Goal: Task Accomplishment & Management: Manage account settings

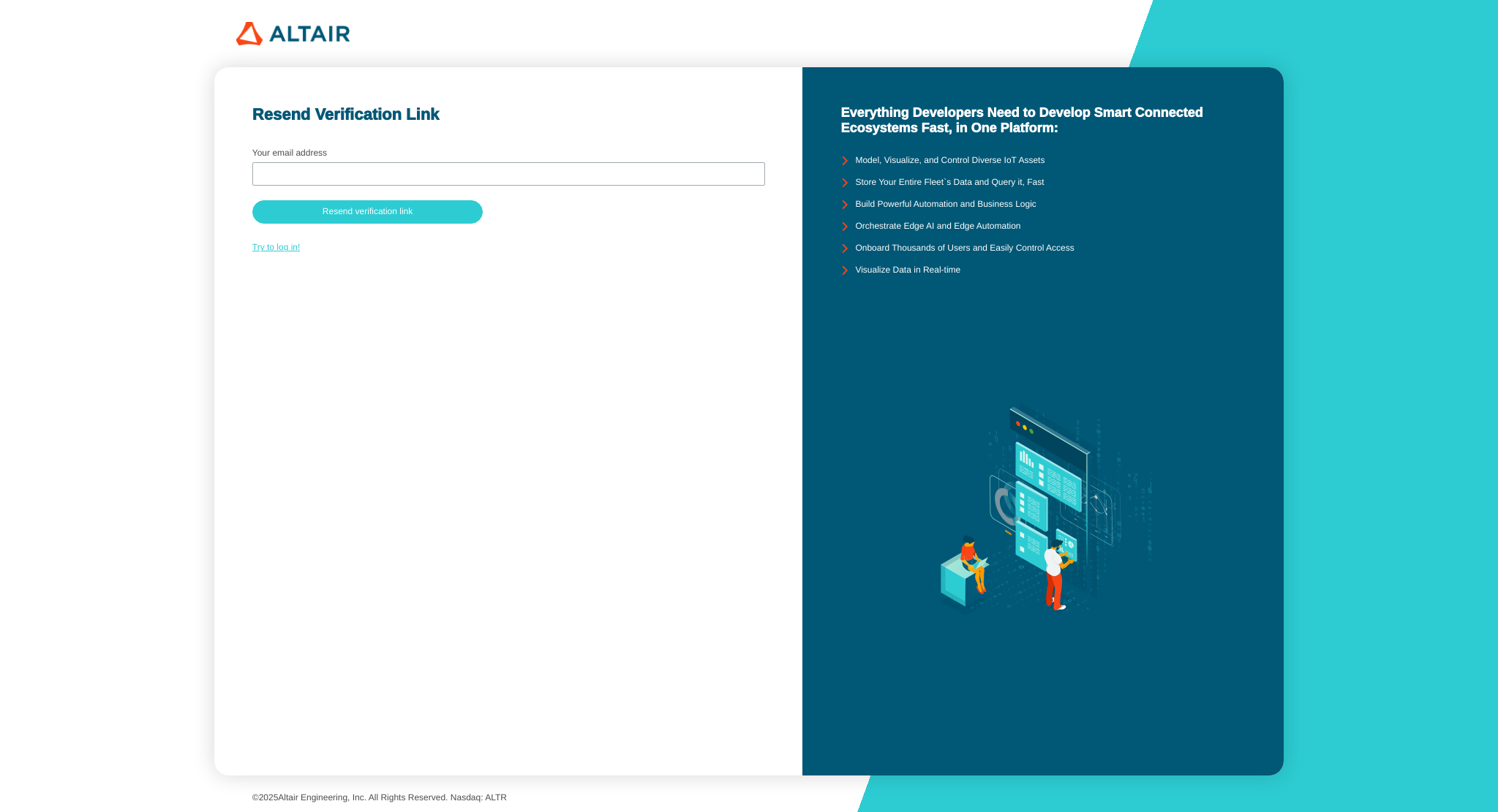
click at [268, 251] on link "Try to log in!" at bounding box center [276, 246] width 49 height 11
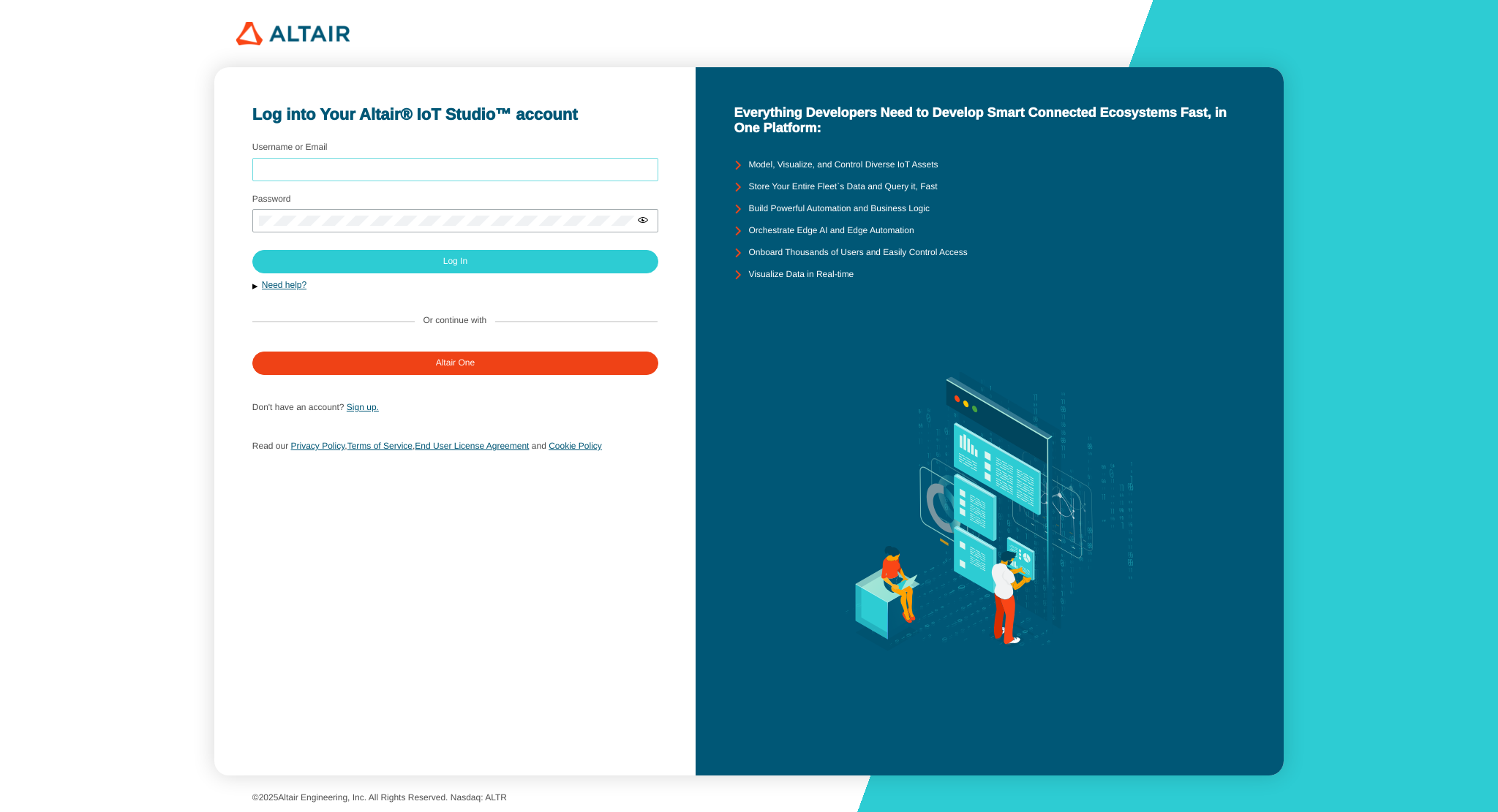
click at [291, 170] on input "Username or Email" at bounding box center [455, 169] width 393 height 11
type input "pamealv1"
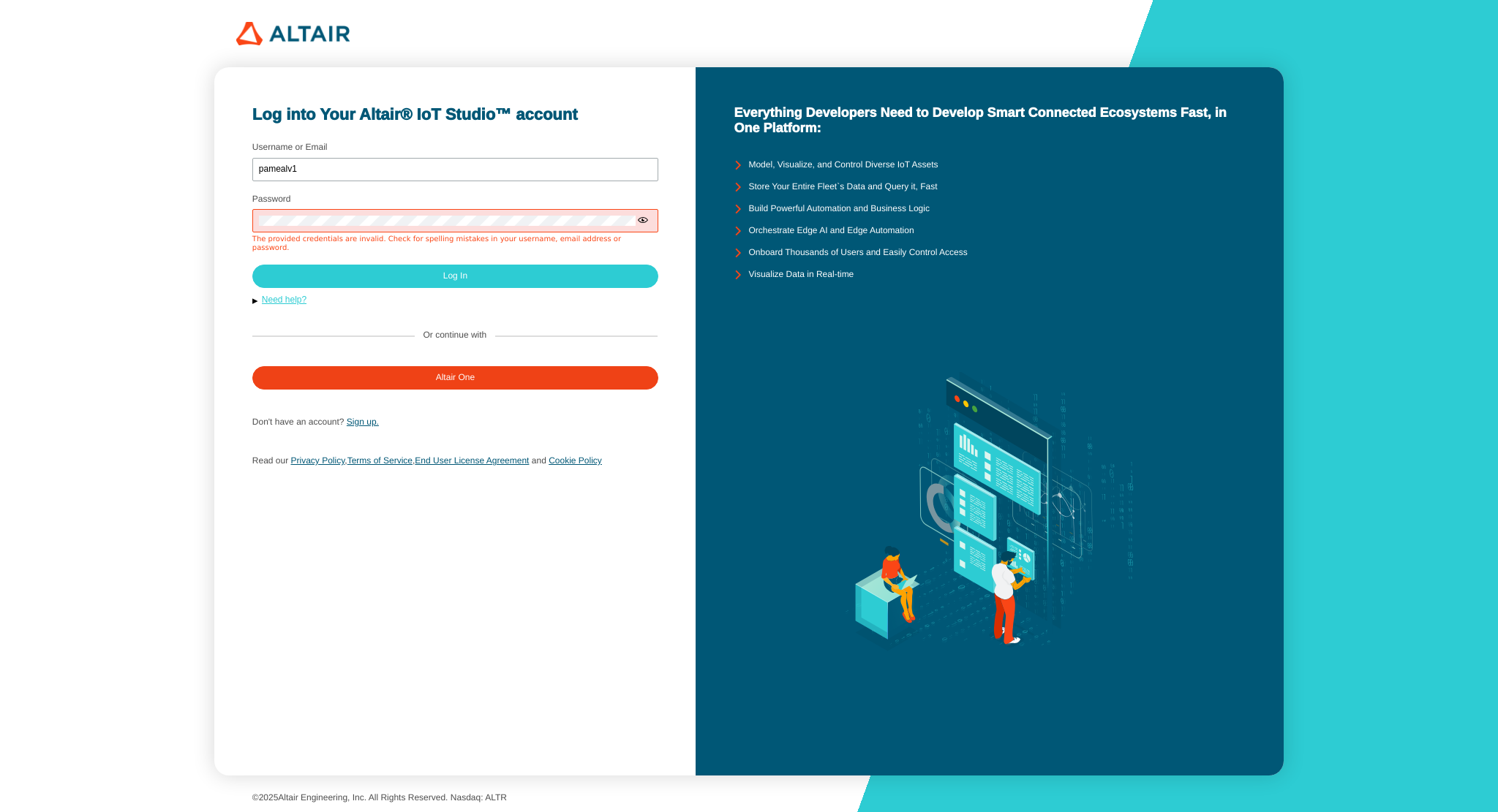
click at [280, 305] on link "Need help?" at bounding box center [284, 299] width 45 height 11
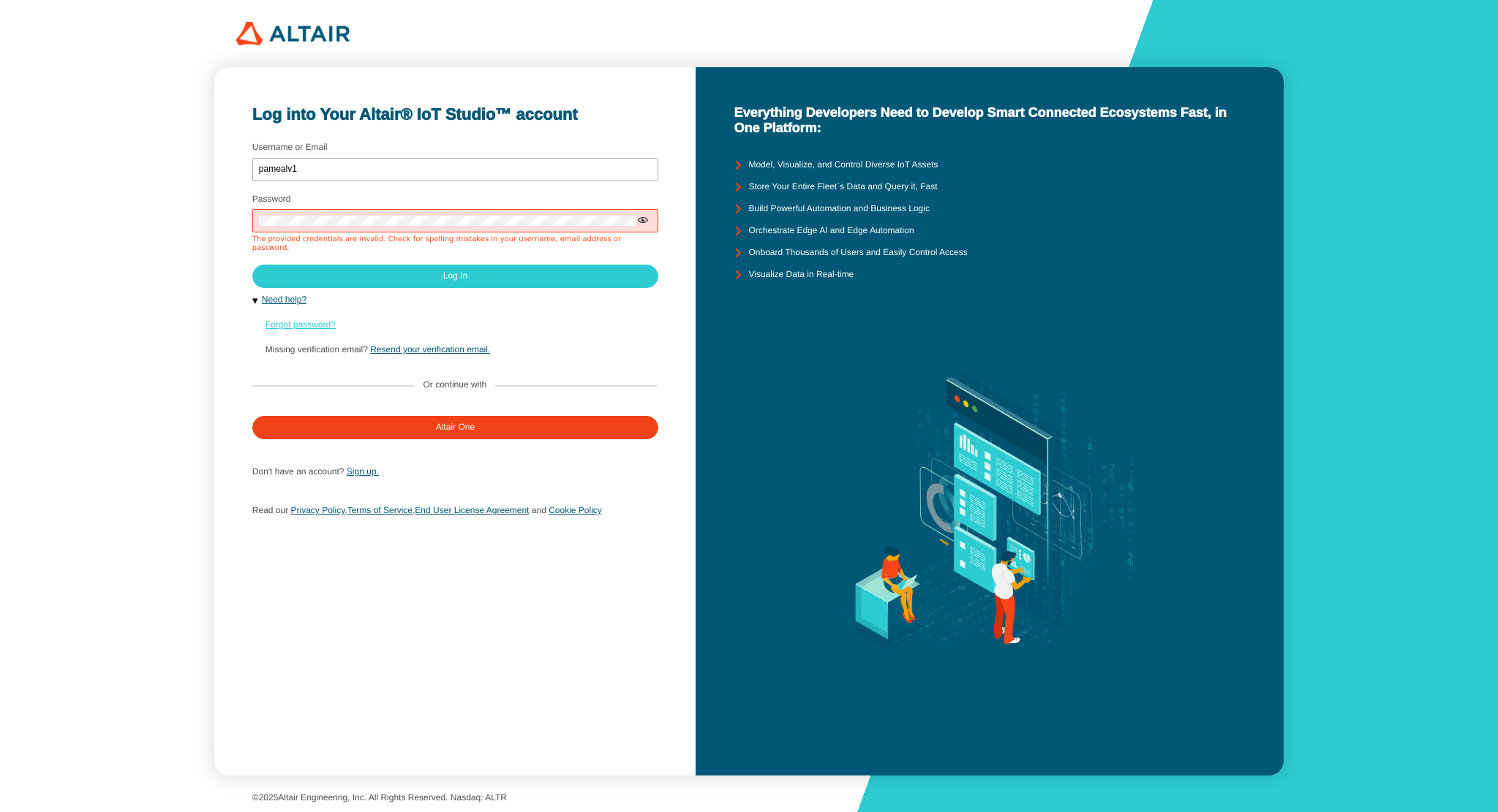
click at [287, 327] on link "Forgot password?" at bounding box center [300, 325] width 70 height 11
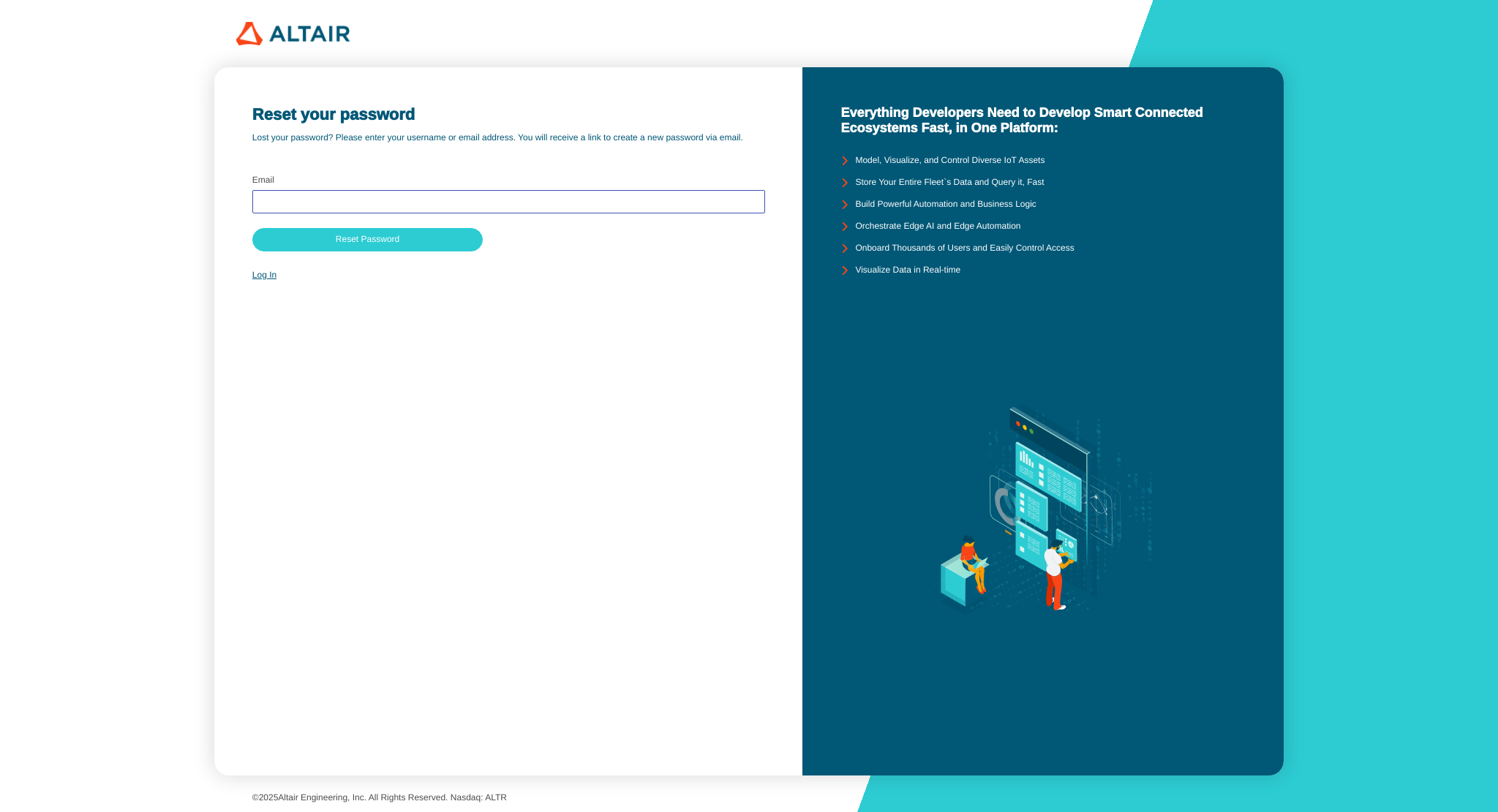
click at [294, 204] on input "text" at bounding box center [508, 202] width 500 height 11
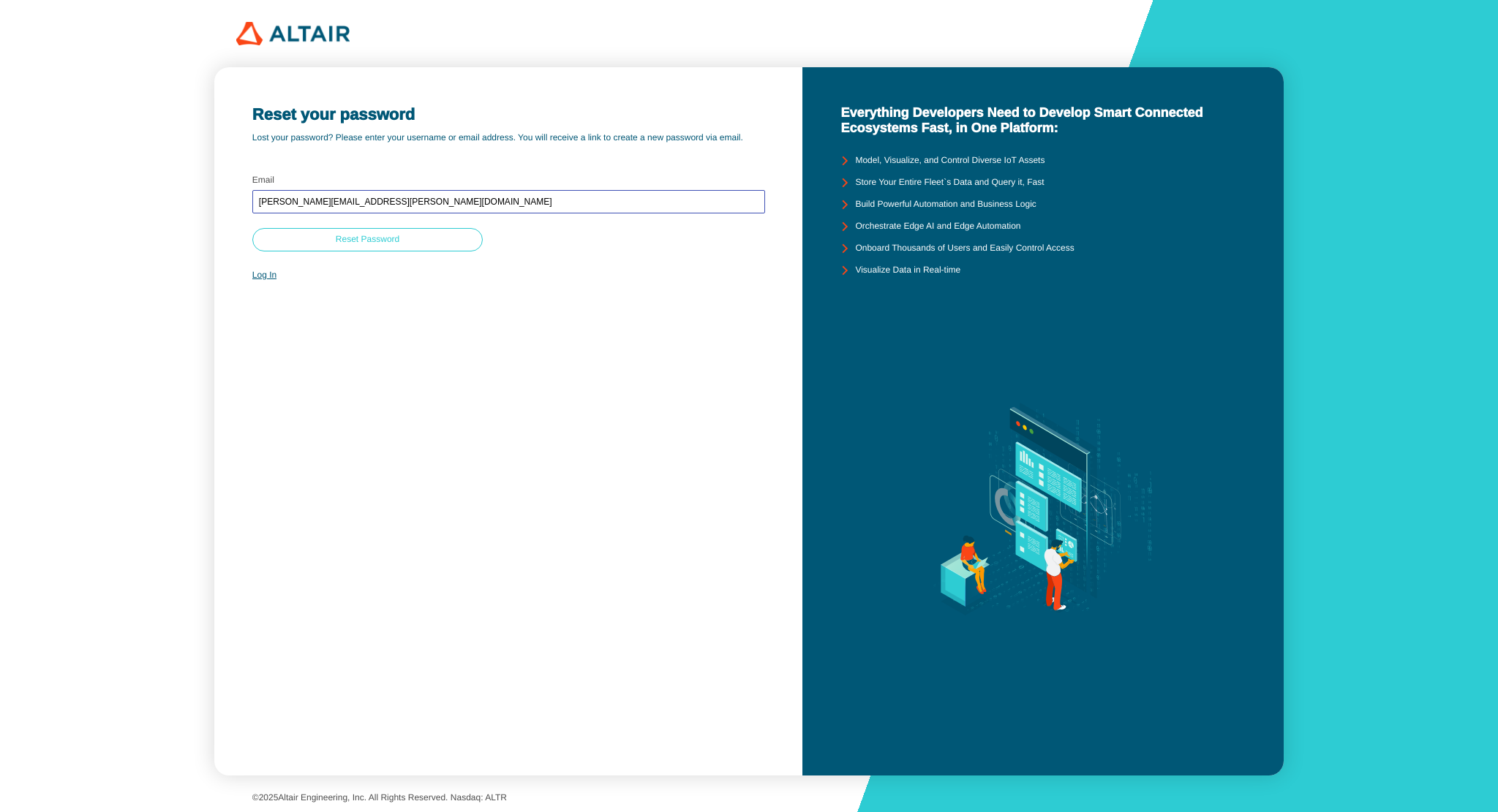
type input "[PERSON_NAME][EMAIL_ADDRESS][PERSON_NAME][DOMAIN_NAME]"
click at [0, 0] on slot "Reset Password" at bounding box center [0, 0] width 0 height 0
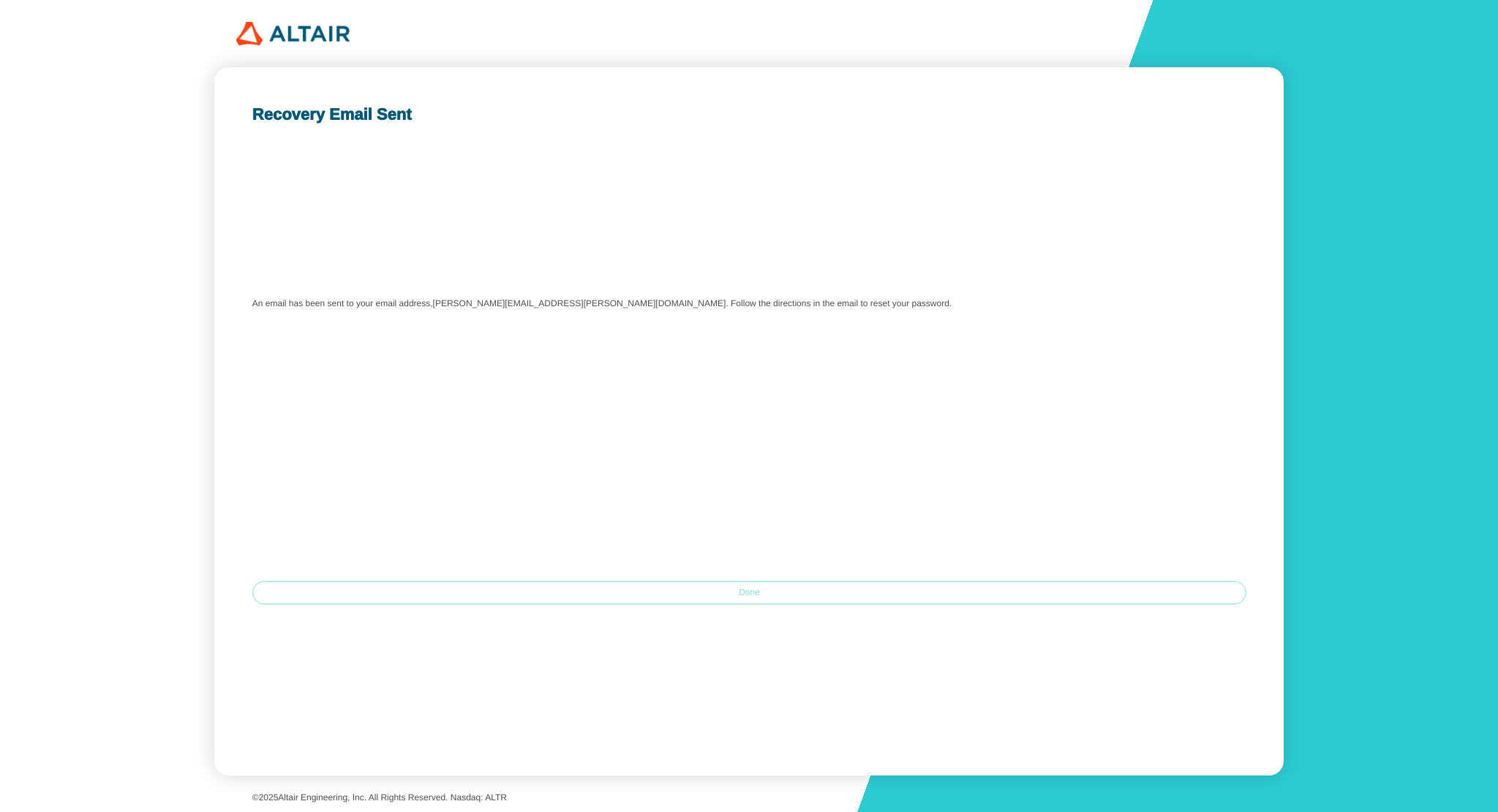
click at [0, 0] on slot "Done" at bounding box center [0, 0] width 0 height 0
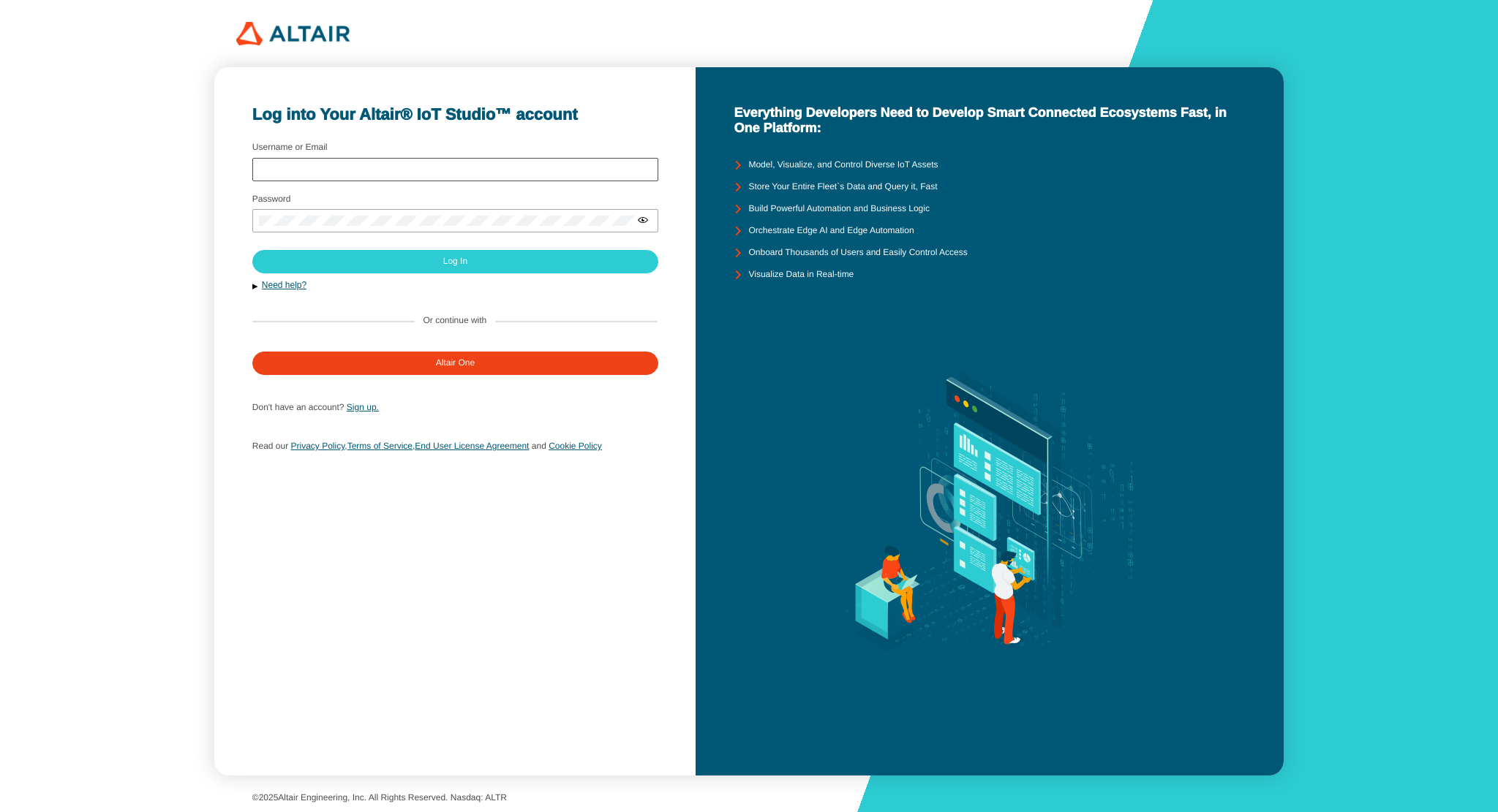
click at [316, 160] on div at bounding box center [455, 169] width 406 height 23
click at [290, 170] on input "Username or Email" at bounding box center [455, 169] width 393 height 11
paste input "[PERSON_NAME][EMAIL_ADDRESS][PERSON_NAME][DOMAIN_NAME]"
type input "[PERSON_NAME][EMAIL_ADDRESS][PERSON_NAME][DOMAIN_NAME]"
click at [284, 216] on div at bounding box center [455, 221] width 406 height 23
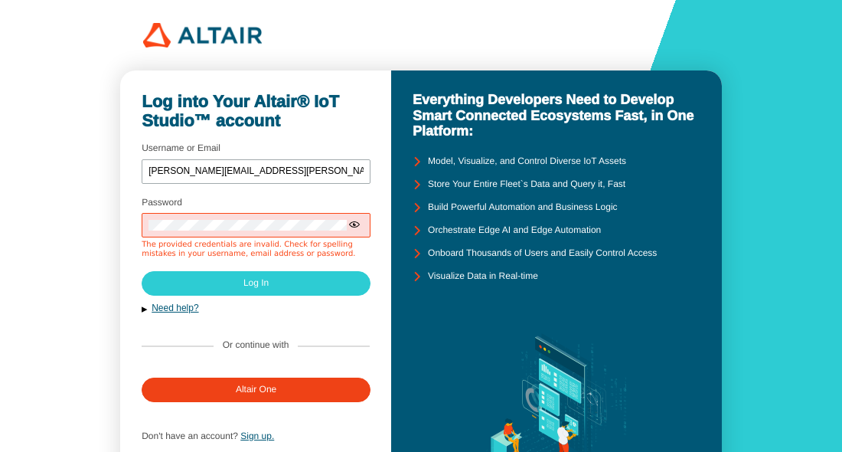
click at [565, 28] on div at bounding box center [421, 35] width 556 height 24
